Goal: Transaction & Acquisition: Purchase product/service

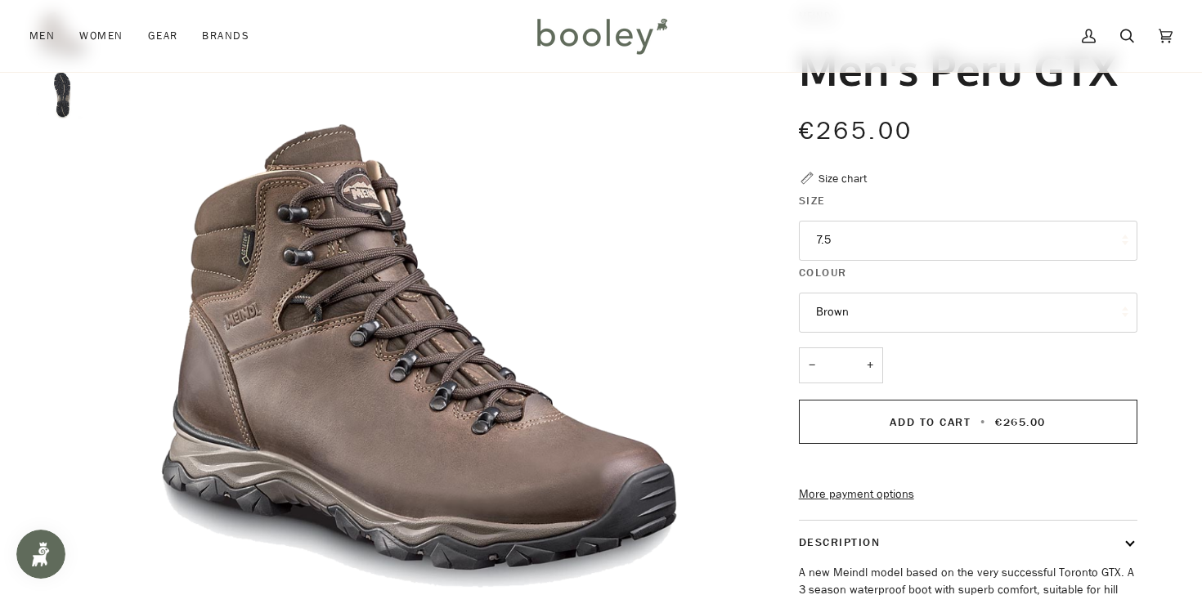
scroll to position [105, 0]
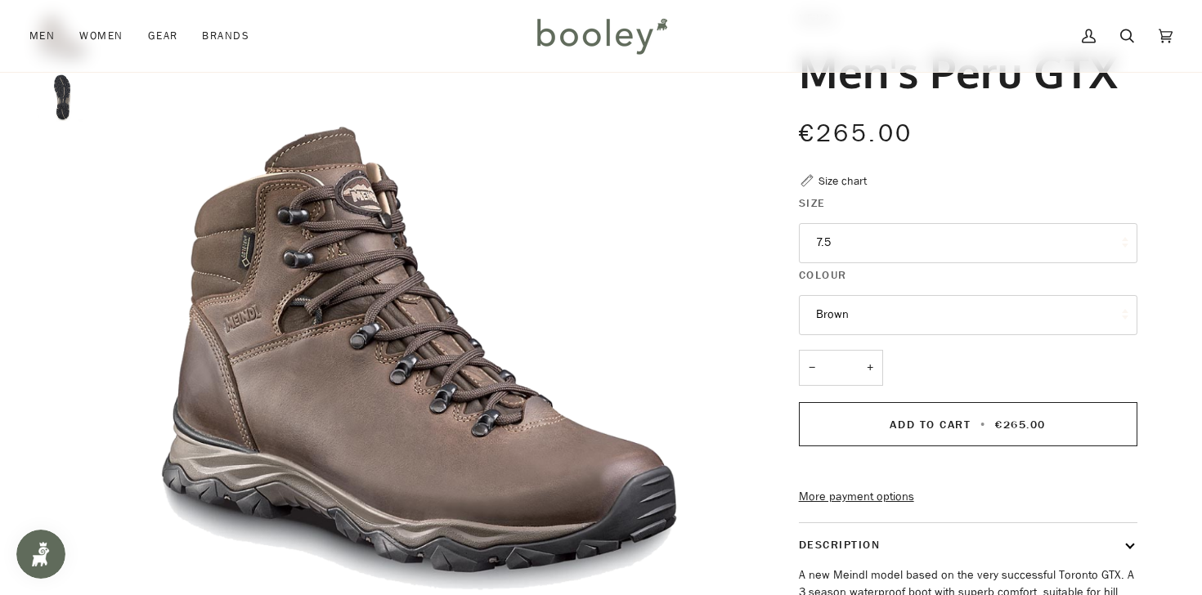
click at [815, 243] on button "7.5" at bounding box center [968, 243] width 339 height 40
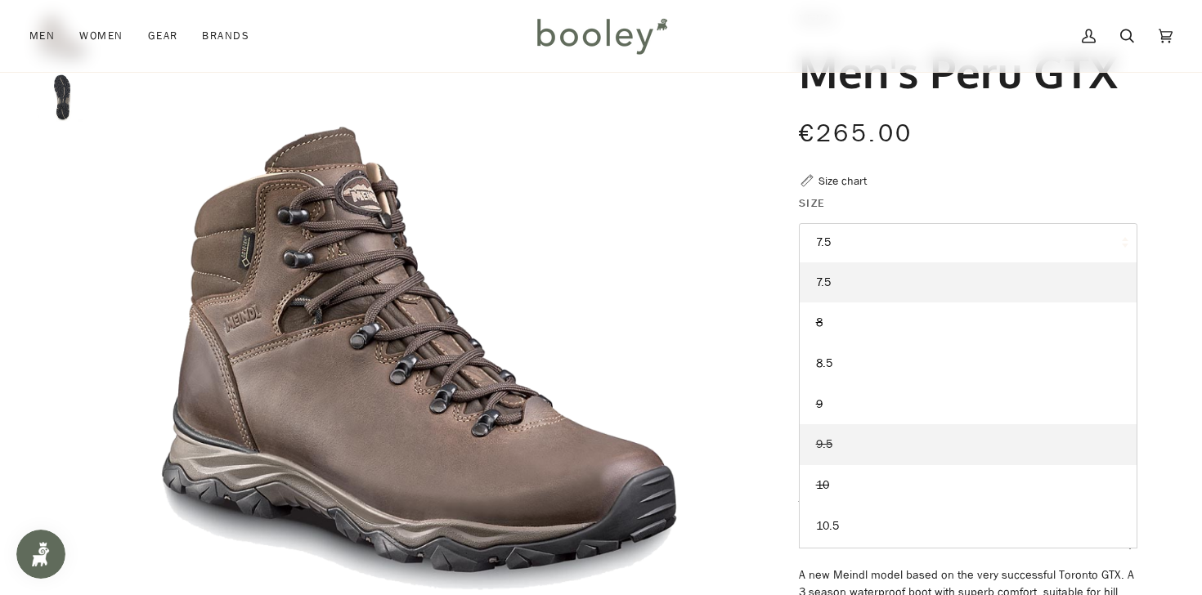
click at [842, 444] on link "9.5" at bounding box center [968, 444] width 337 height 41
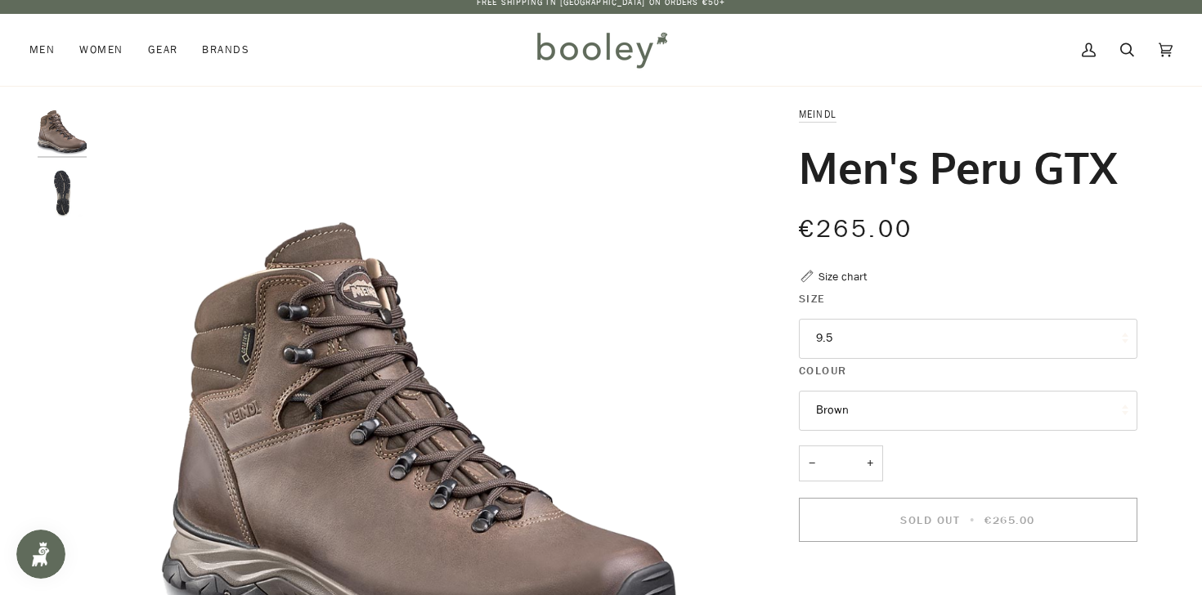
scroll to position [22, 0]
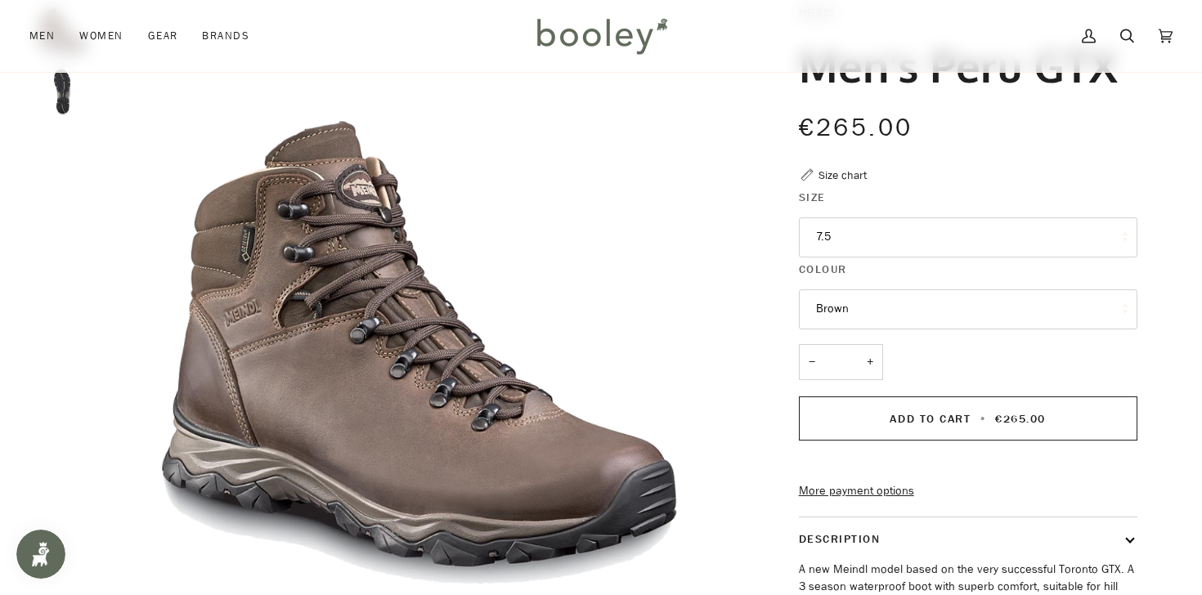
scroll to position [115, 0]
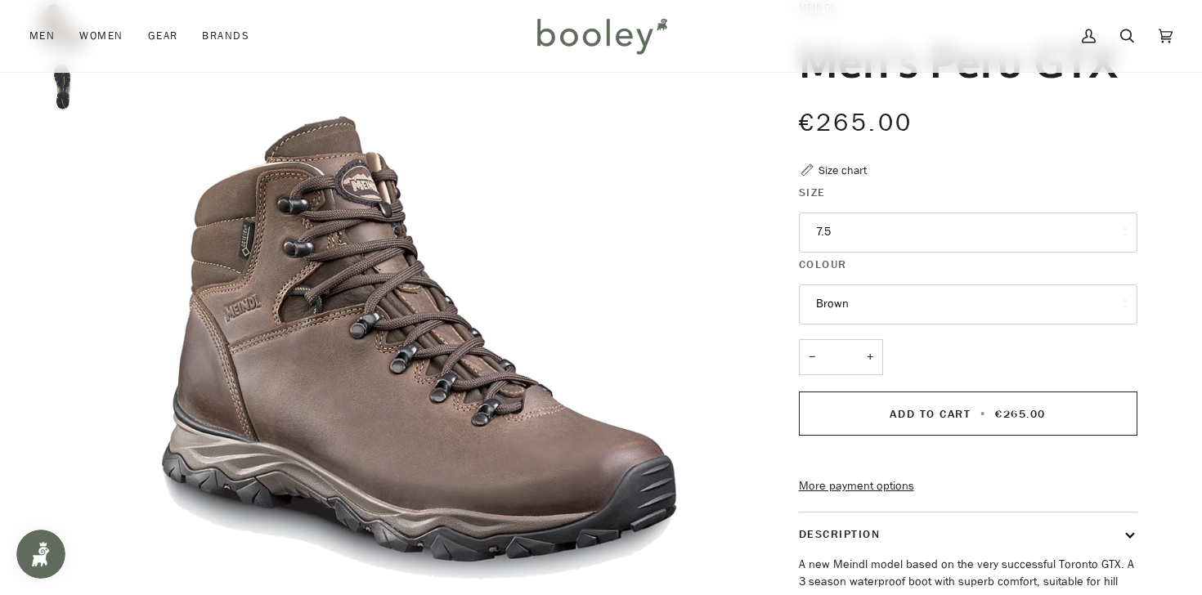
click at [801, 240] on button "7.5" at bounding box center [968, 233] width 339 height 40
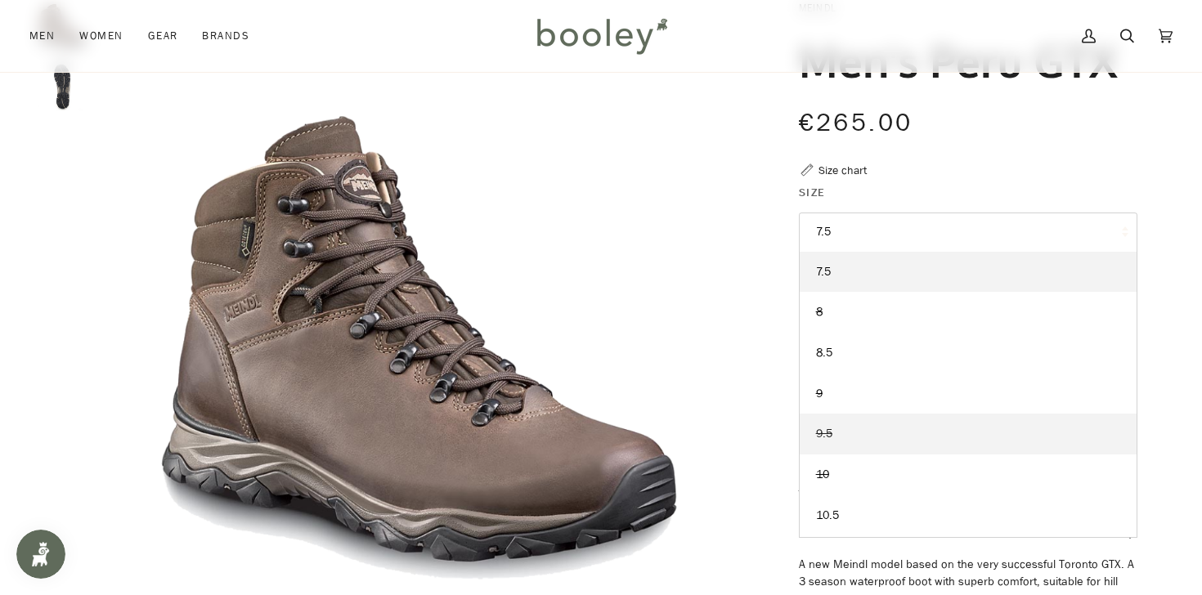
click at [829, 432] on span "9.5" at bounding box center [824, 434] width 16 height 16
